Goal: Complete application form: Complete application form

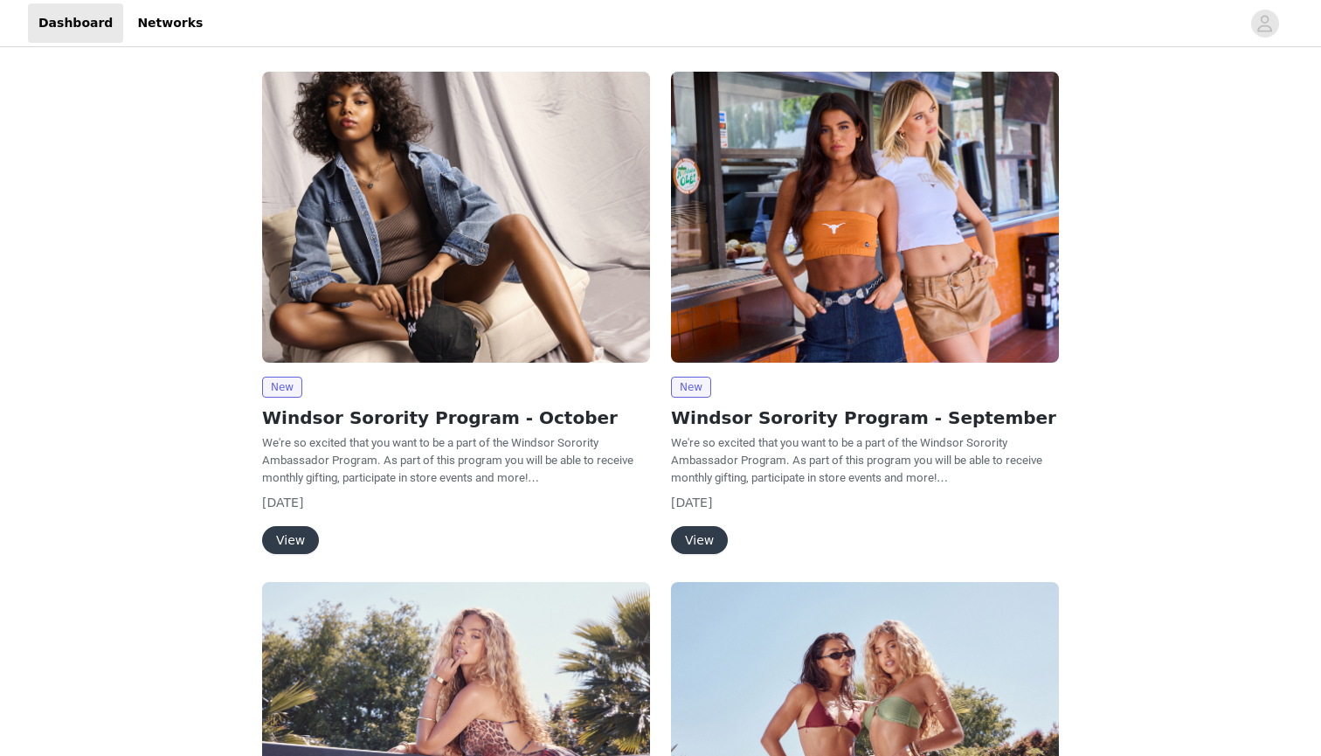
click at [293, 548] on button "View" at bounding box center [290, 540] width 57 height 28
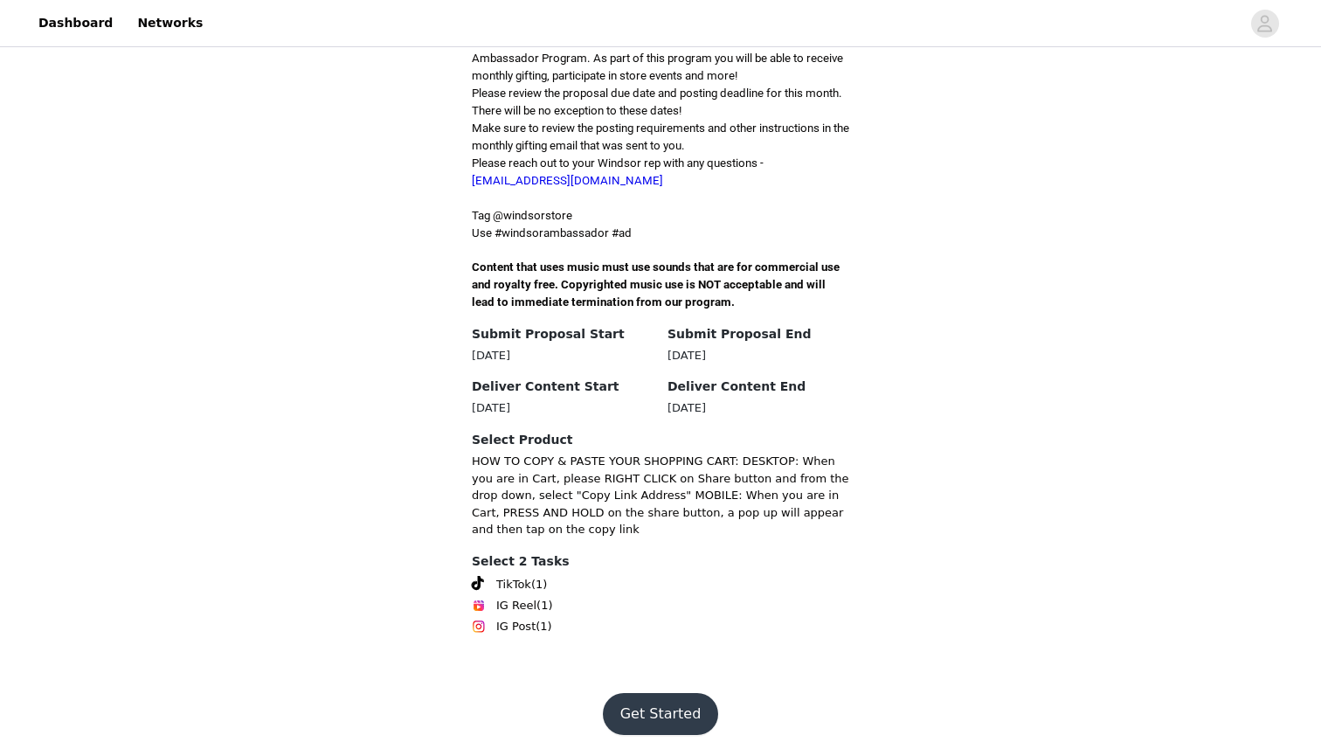
scroll to position [572, 0]
click at [653, 704] on button "Get Started" at bounding box center [661, 714] width 116 height 42
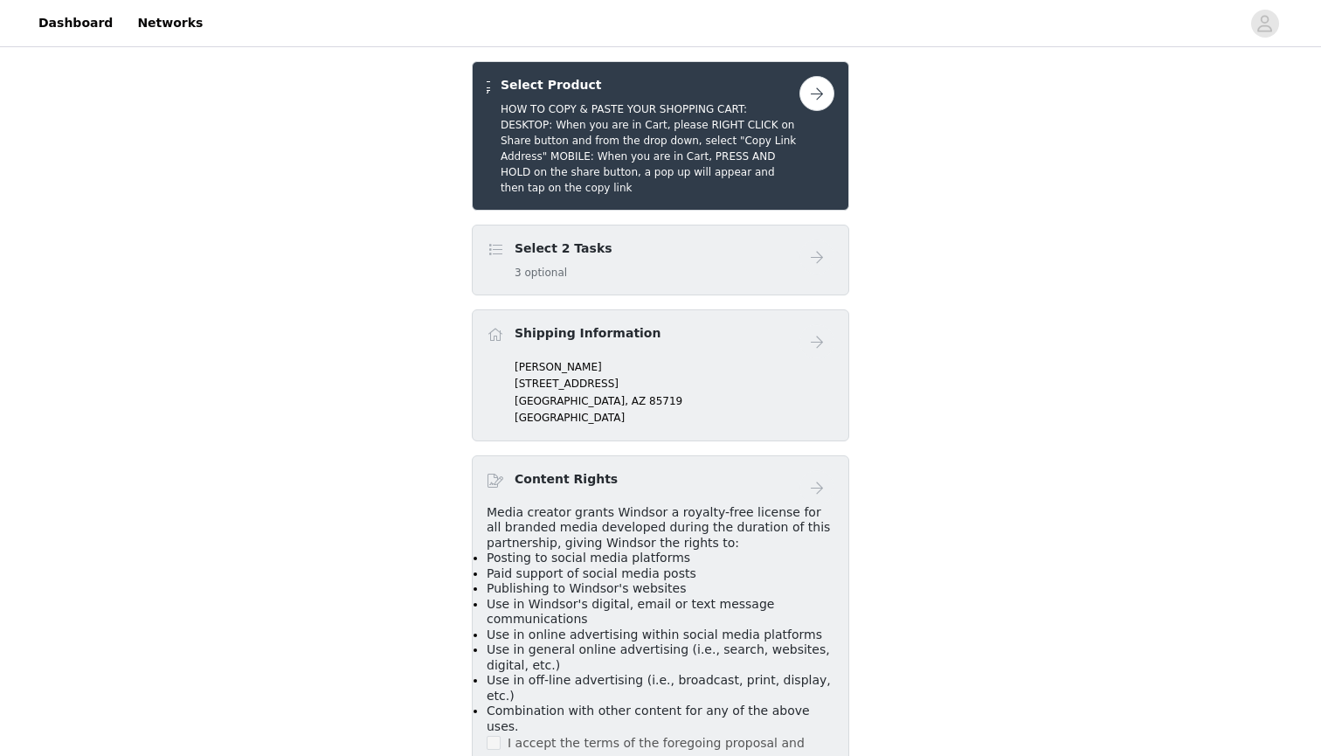
scroll to position [358, 0]
click at [815, 113] on button "button" at bounding box center [816, 95] width 35 height 35
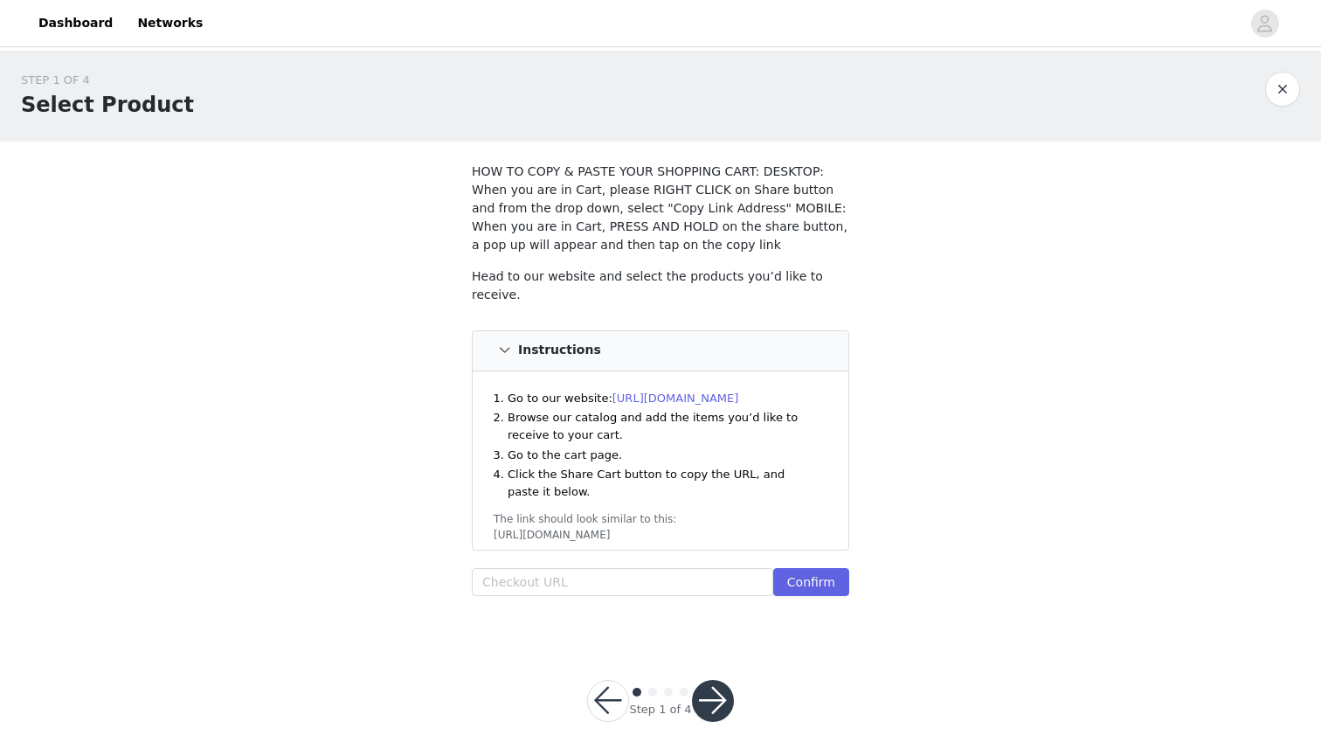
click at [697, 391] on link "https://www.windsorstore.com" at bounding box center [675, 397] width 127 height 13
click at [494, 584] on input "text" at bounding box center [622, 582] width 301 height 28
paste input "https://www.windsorstore.com/cart/43467373772851:1,43549665591347:1,42842599555…"
type input "https://www.windsorstore.com/cart/43467373772851:1,43549665591347:1,42842599555…"
click at [793, 580] on button "Confirm" at bounding box center [811, 582] width 76 height 28
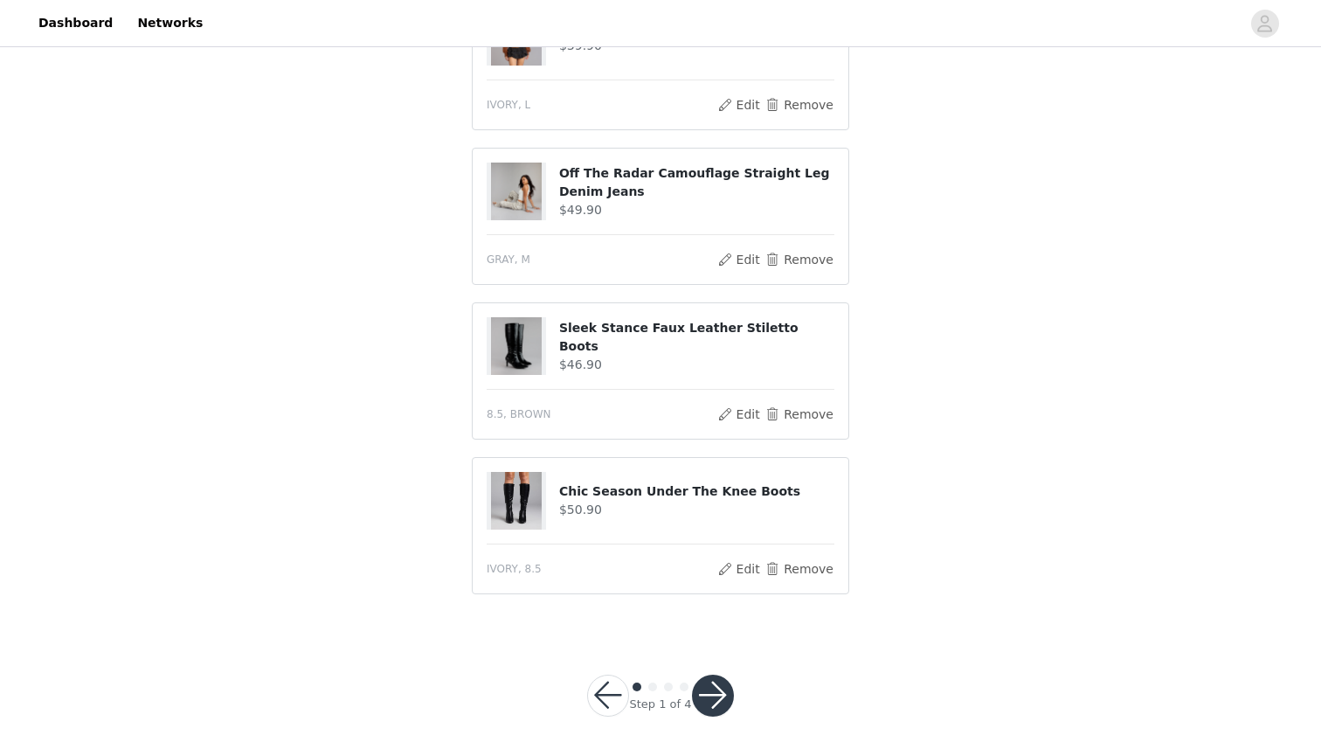
scroll to position [763, 0]
click at [710, 696] on button "button" at bounding box center [713, 696] width 42 height 42
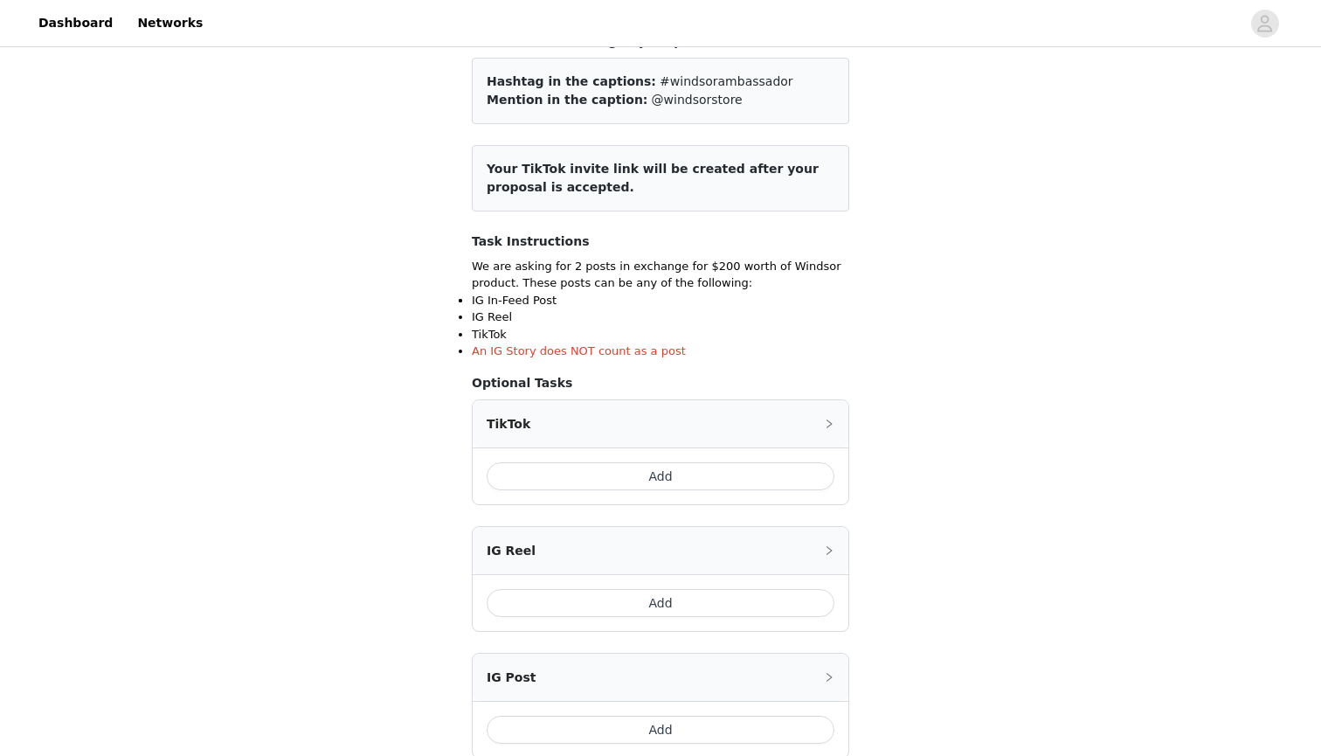
scroll to position [130, 0]
click at [578, 479] on button "Add" at bounding box center [661, 476] width 348 height 28
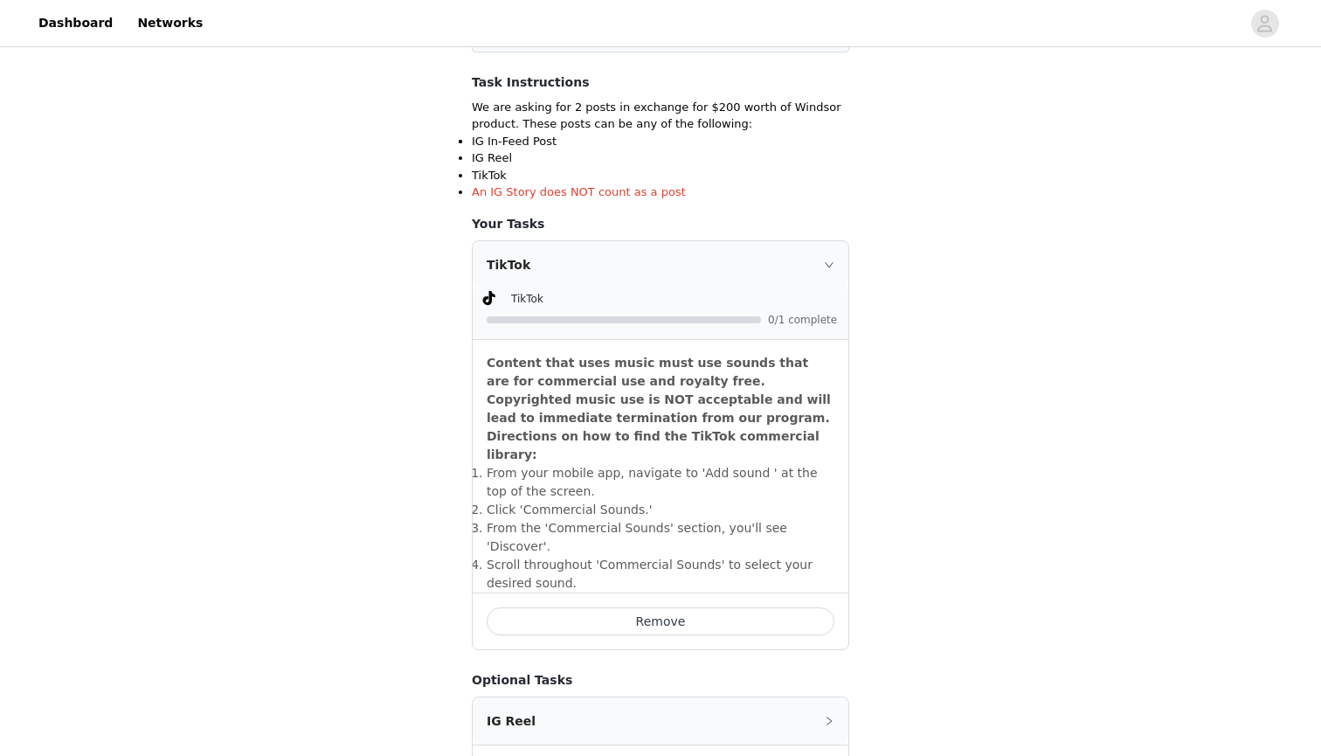
scroll to position [562, 0]
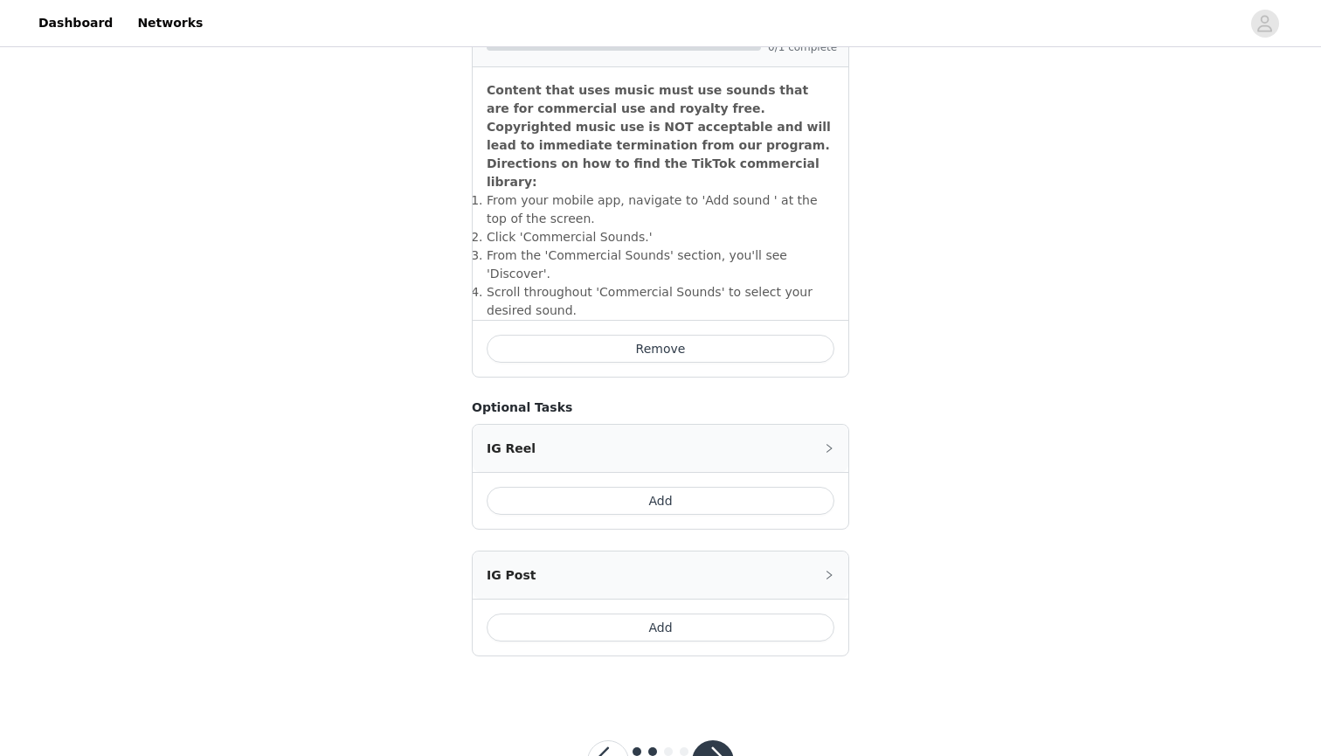
click at [558, 613] on button "Add" at bounding box center [661, 627] width 348 height 28
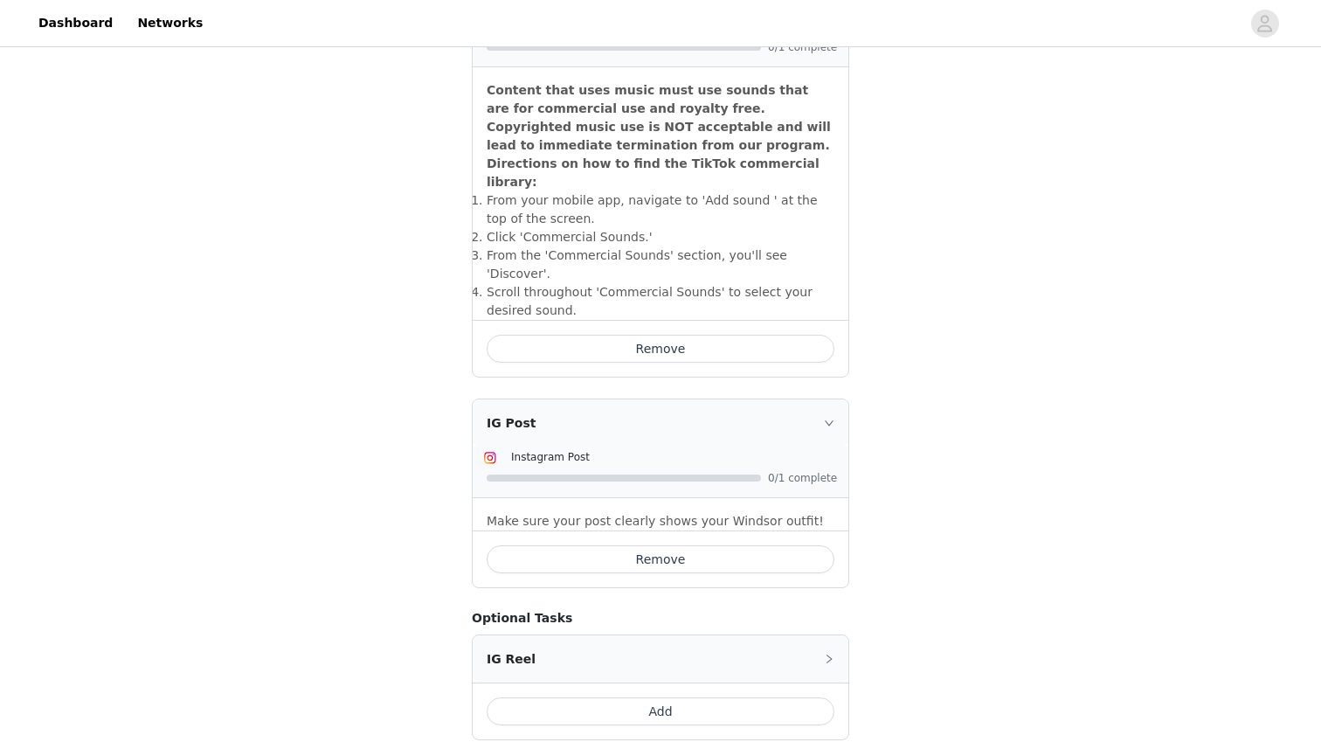
click at [577, 545] on button "Remove" at bounding box center [661, 559] width 348 height 28
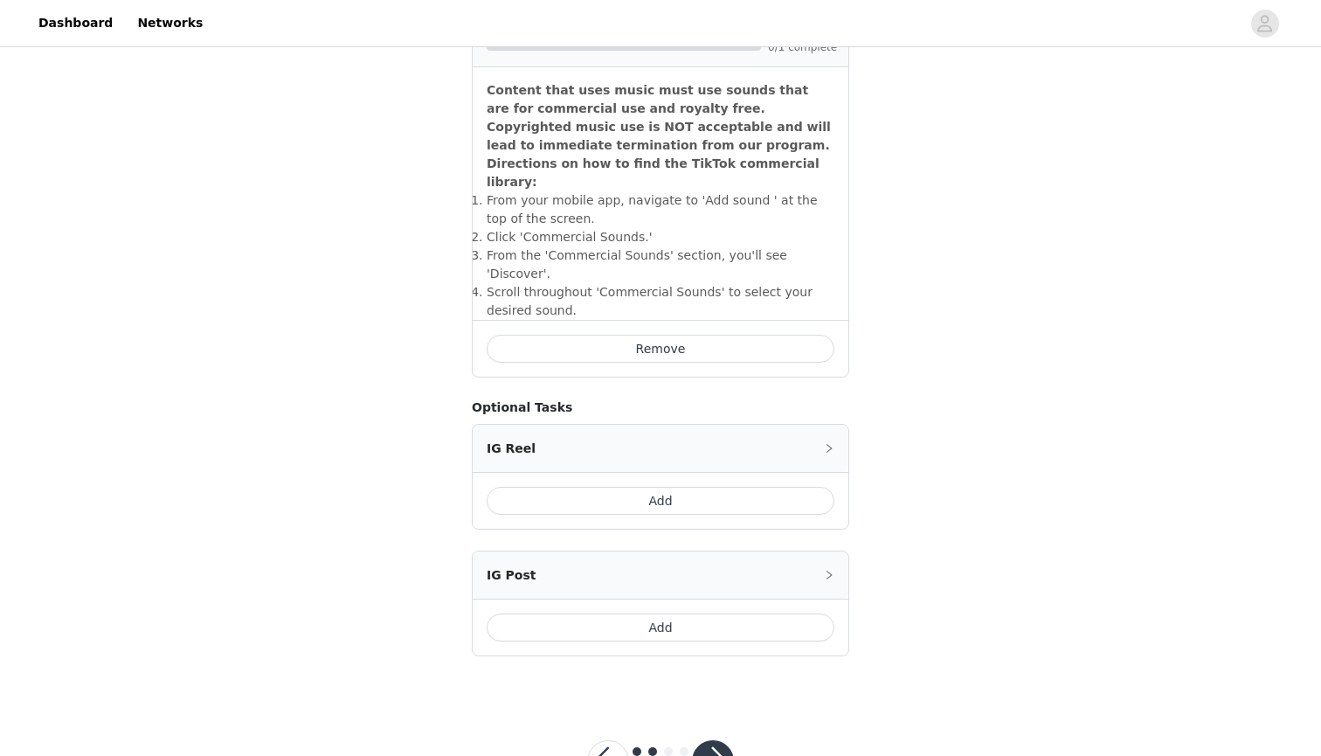
click at [573, 487] on button "Add" at bounding box center [661, 501] width 348 height 28
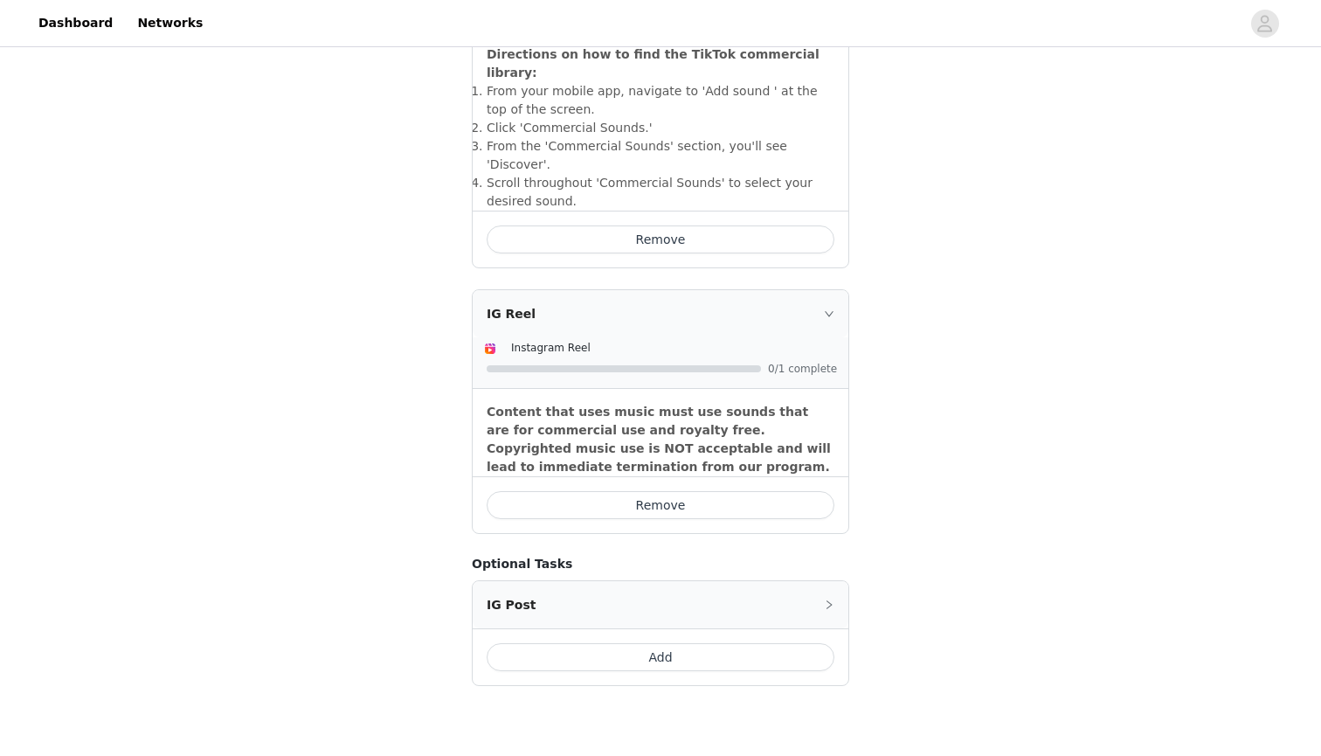
scroll to position [671, 0]
click at [584, 643] on button "Add" at bounding box center [661, 657] width 348 height 28
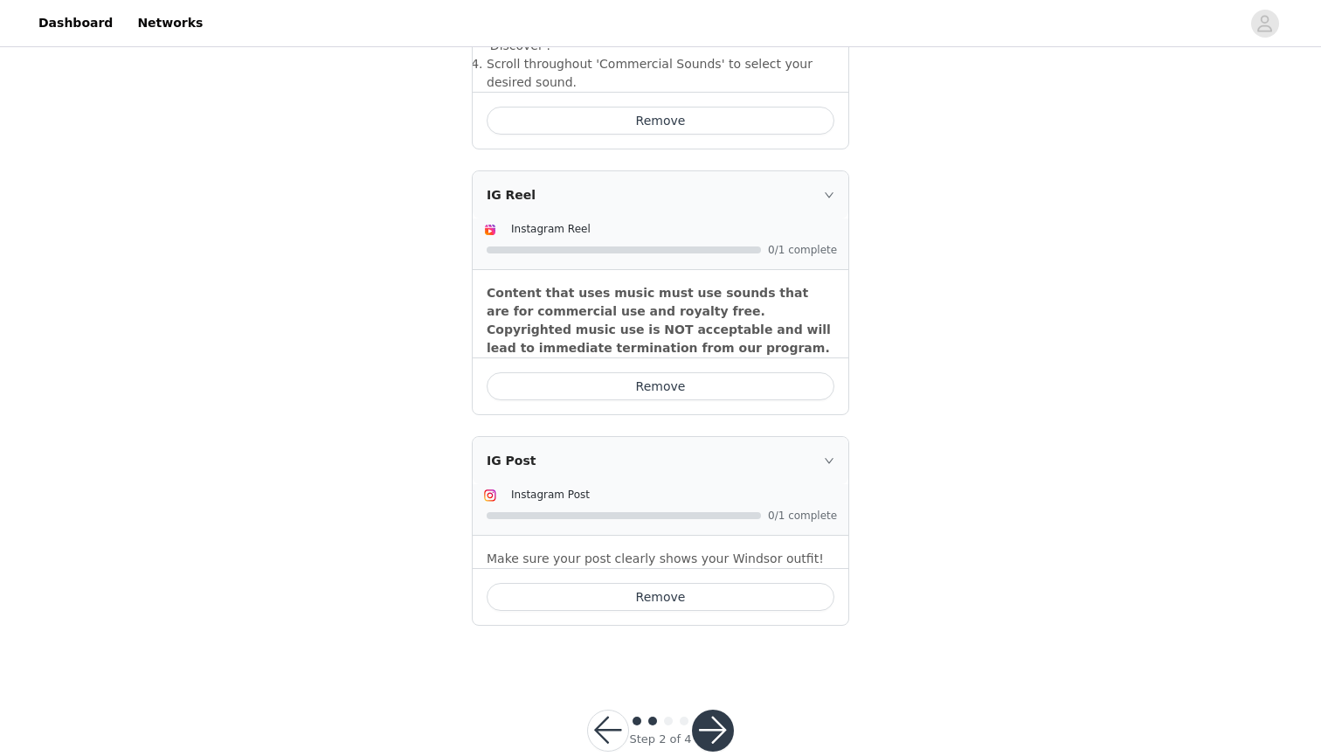
scroll to position [789, 0]
click at [713, 710] on button "button" at bounding box center [713, 731] width 42 height 42
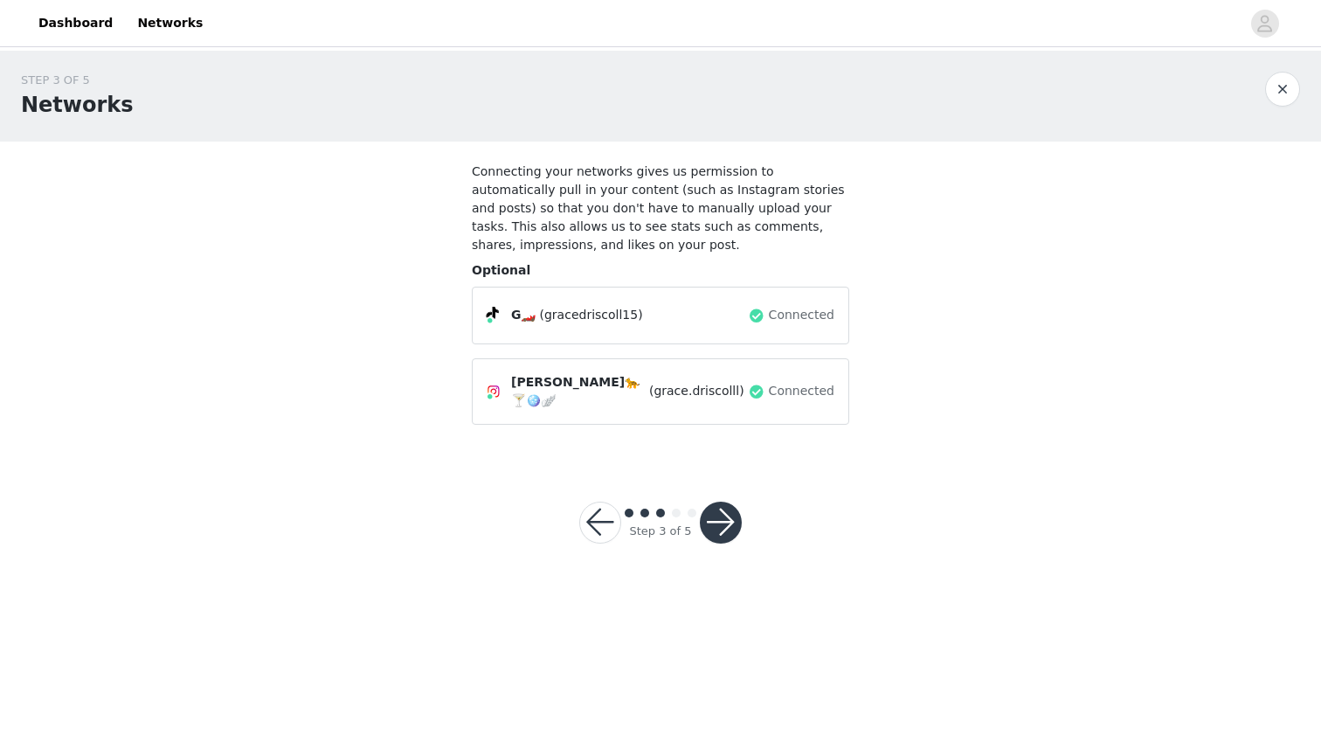
click at [713, 522] on button "button" at bounding box center [721, 522] width 42 height 42
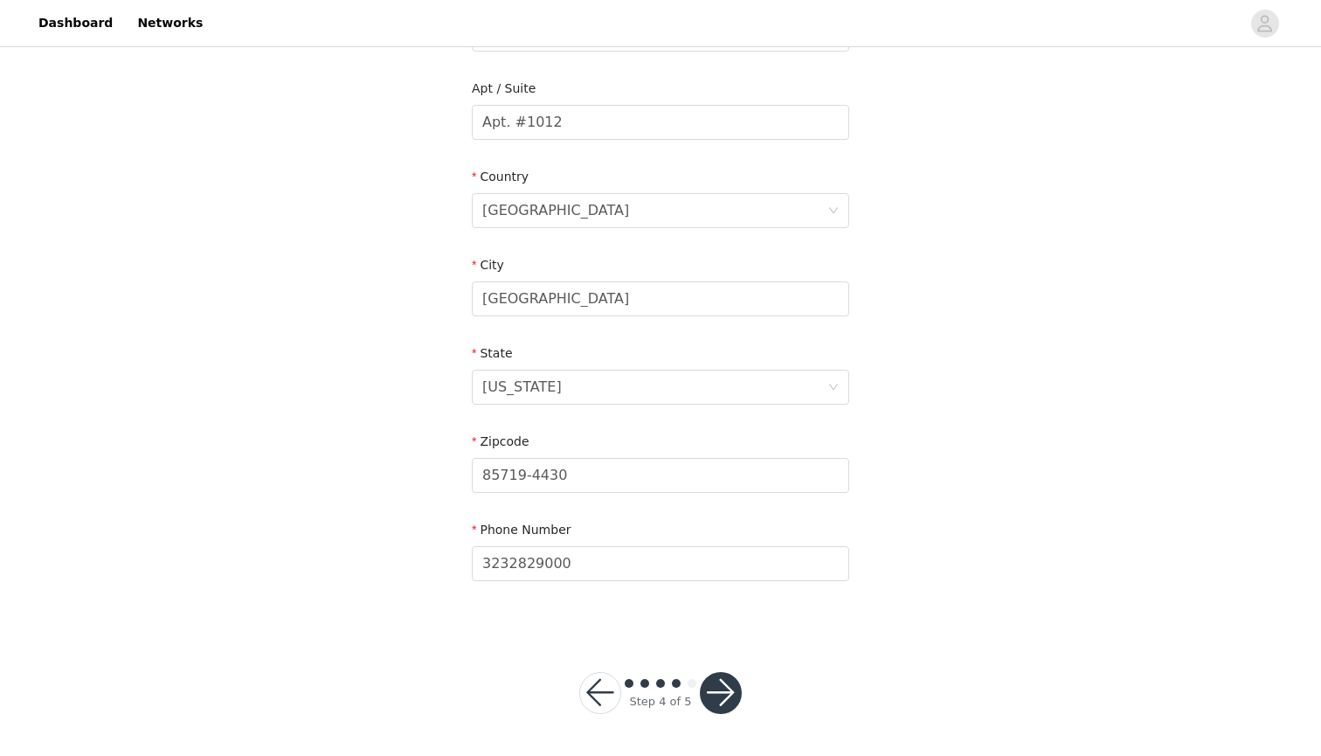
scroll to position [435, 0]
click at [605, 564] on input "3232829000" at bounding box center [660, 564] width 377 height 35
type input "3607215080"
click at [715, 686] on button "button" at bounding box center [721, 694] width 42 height 42
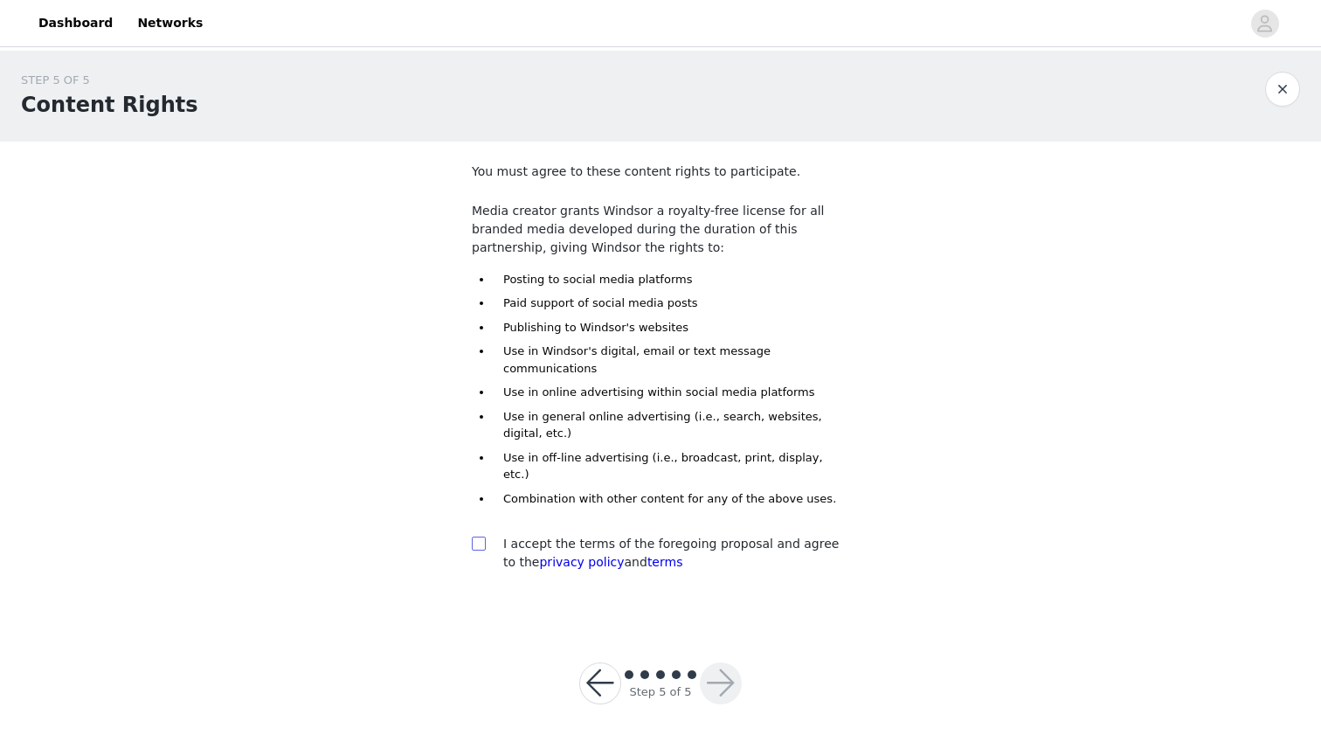
click at [477, 536] on input "checkbox" at bounding box center [478, 542] width 12 height 12
checkbox input "true"
click at [722, 662] on button "button" at bounding box center [721, 683] width 42 height 42
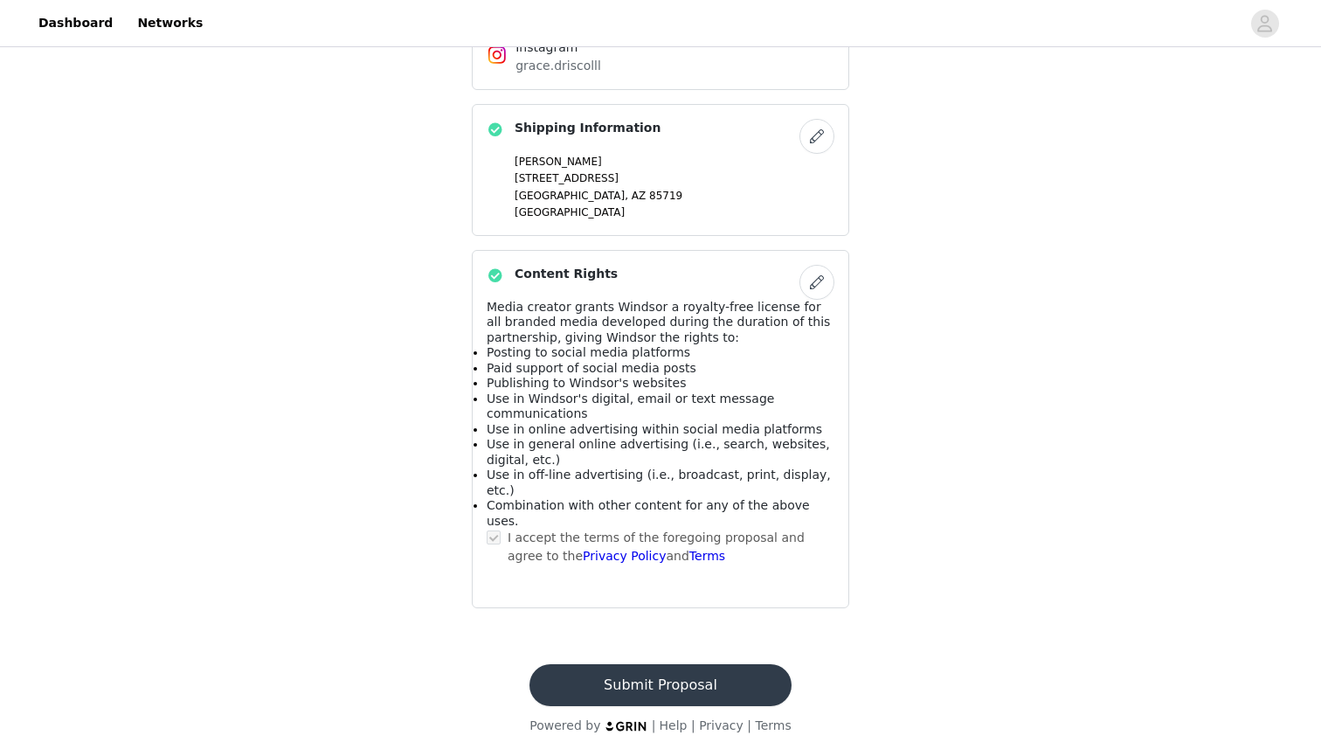
scroll to position [1150, 0]
click at [625, 686] on button "Submit Proposal" at bounding box center [659, 685] width 261 height 42
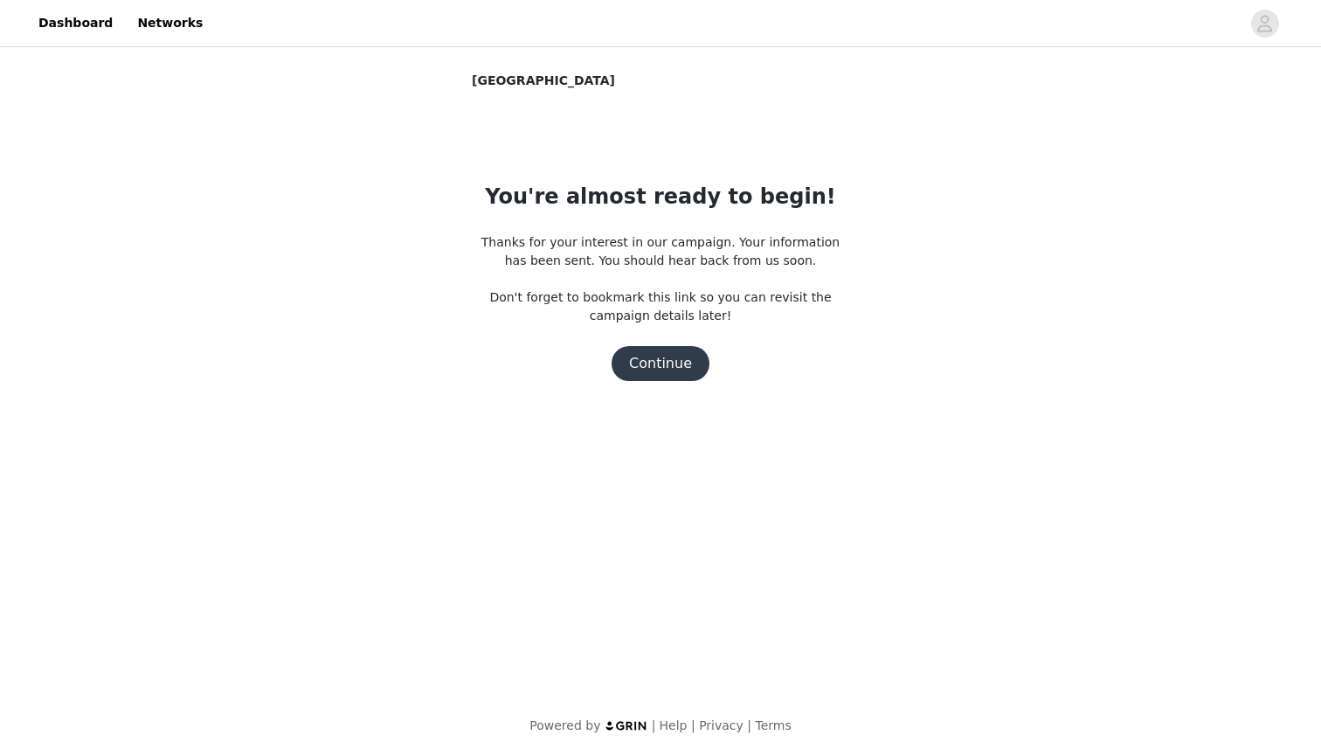
scroll to position [0, 0]
click at [643, 359] on button "Continue" at bounding box center [660, 363] width 98 height 35
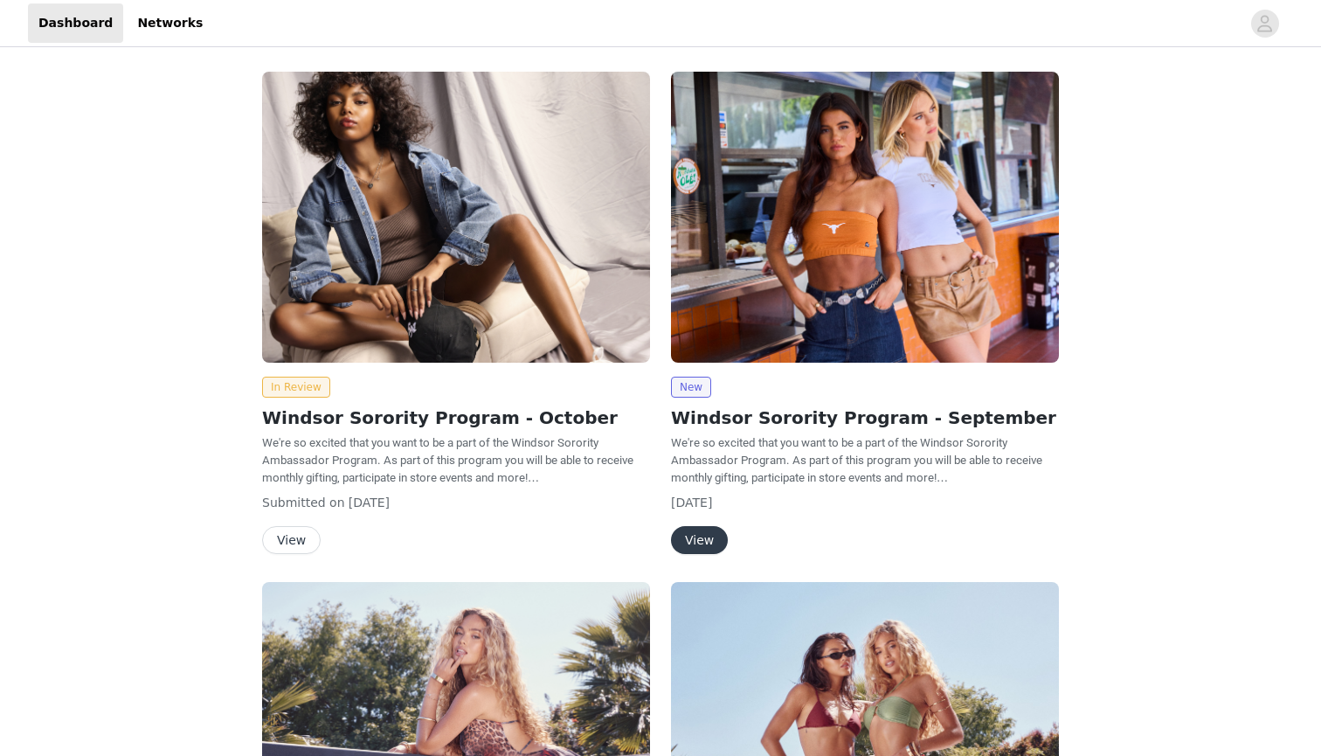
click at [778, 321] on img at bounding box center [865, 217] width 388 height 291
